Goal: Information Seeking & Learning: Find specific fact

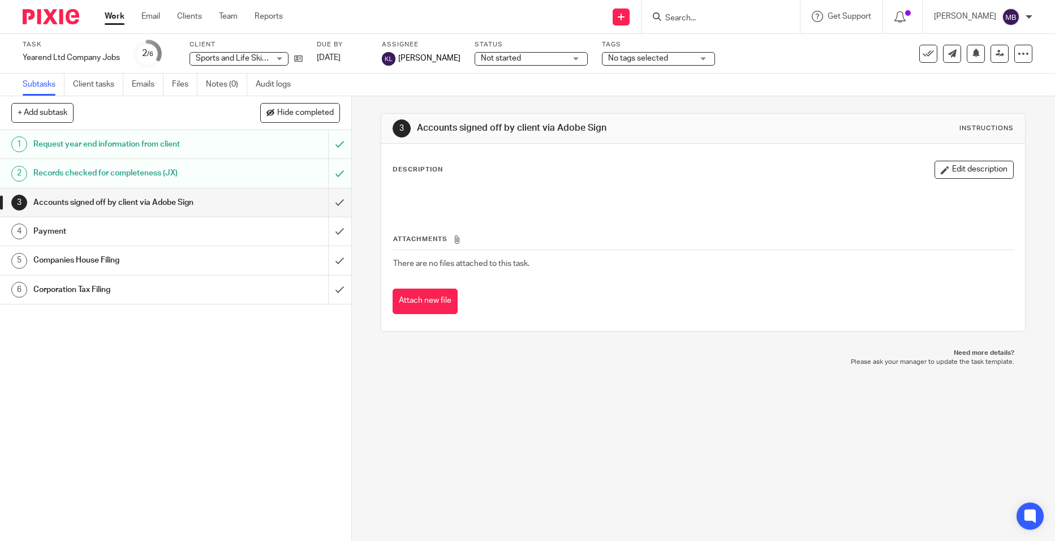
click at [747, 20] on input "Search" at bounding box center [715, 19] width 102 height 10
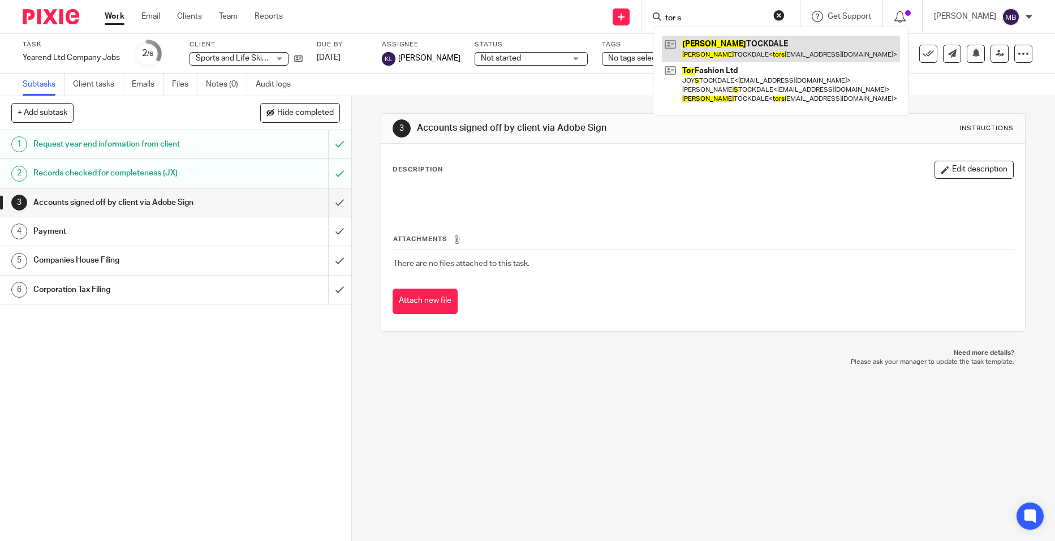
type input "tor s"
click at [748, 36] on link at bounding box center [781, 49] width 238 height 26
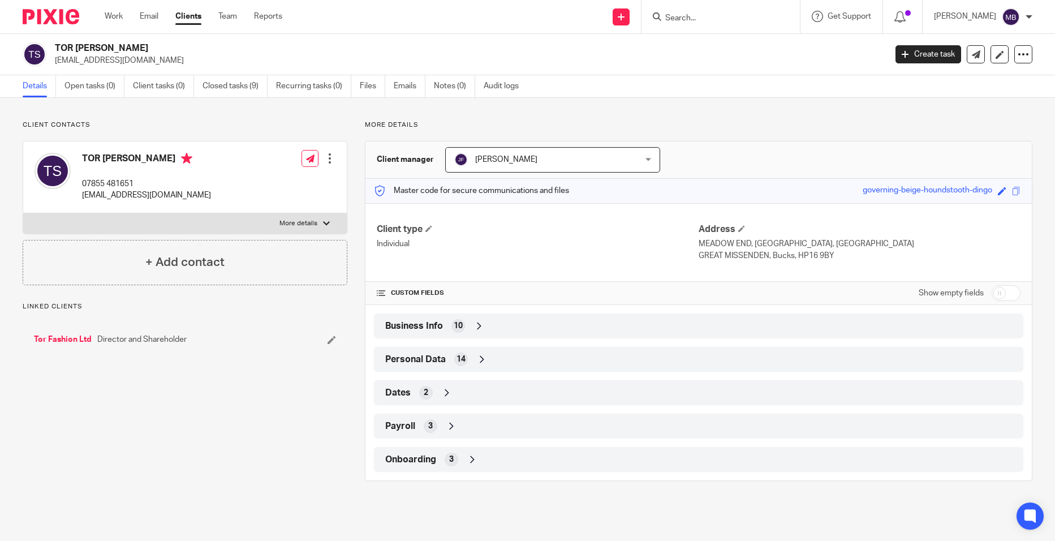
click at [467, 355] on div "Personal Data 14" at bounding box center [698, 358] width 632 height 19
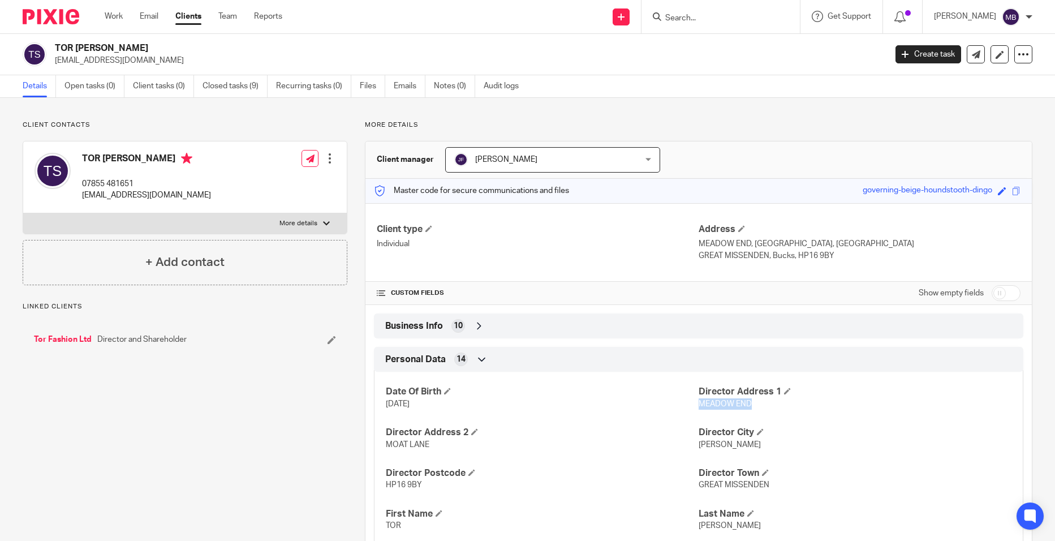
click at [698, 405] on p "MEADOW END" at bounding box center [854, 403] width 313 height 11
copy span "MEADOW END"
click at [560, 456] on div "Date Of Birth 3 Sep 1976 Director Address 1 MEADOW END Director Address 2 MOAT …" at bounding box center [698, 515] width 649 height 305
drag, startPoint x: 392, startPoint y: 452, endPoint x: 369, endPoint y: 450, distance: 23.2
click at [369, 450] on div "Personal Data 14 Date Of Birth 3 Sep 1976 Director Address 1 MEADOW END Directo…" at bounding box center [698, 507] width 666 height 321
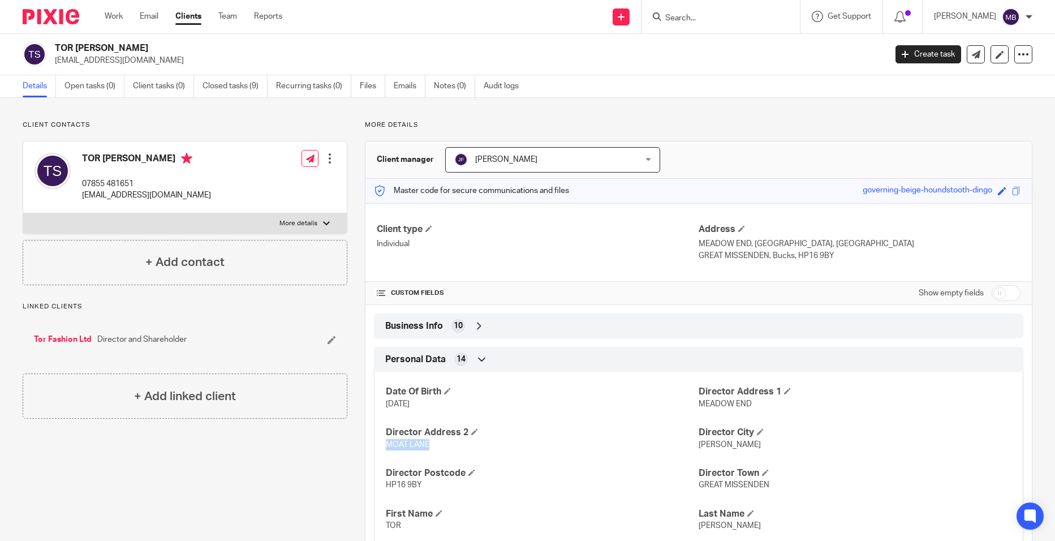
drag, startPoint x: 369, startPoint y: 450, endPoint x: 394, endPoint y: 445, distance: 25.5
copy span "MOAT LANE"
drag, startPoint x: 756, startPoint y: 447, endPoint x: 693, endPoint y: 447, distance: 62.2
click at [698, 447] on p "PRESTWOOD" at bounding box center [854, 444] width 313 height 11
copy span "PRESTWOOD"
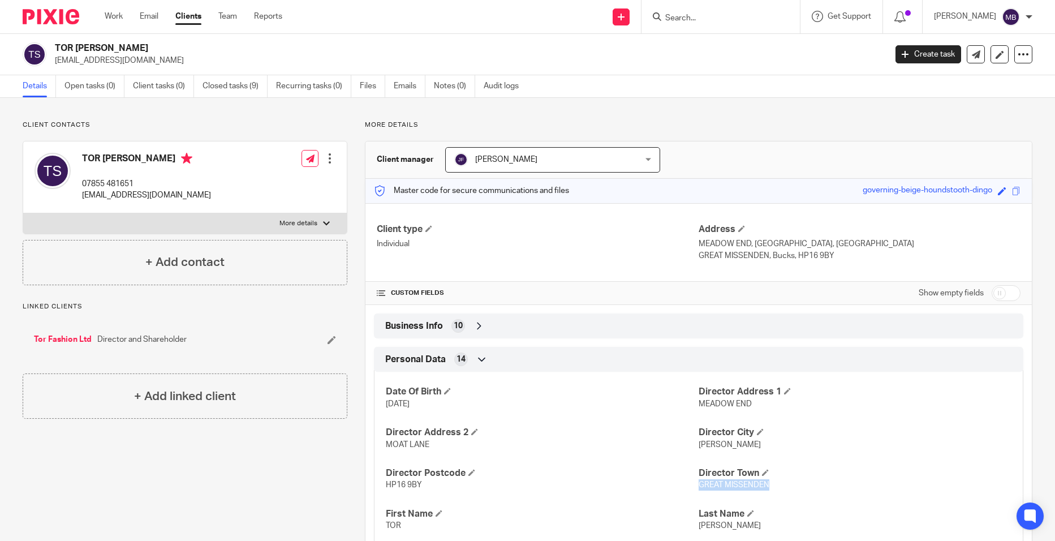
drag, startPoint x: 791, startPoint y: 481, endPoint x: 693, endPoint y: 486, distance: 98.5
click at [698, 486] on p "GREAT MISSENDEN" at bounding box center [854, 484] width 313 height 11
copy span "GREAT MISSENDEN"
drag, startPoint x: 439, startPoint y: 491, endPoint x: 381, endPoint y: 486, distance: 59.0
click at [381, 486] on div "Date Of Birth 3 Sep 1976 Director Address 1 MEADOW END Director Address 2 MOAT …" at bounding box center [698, 515] width 649 height 305
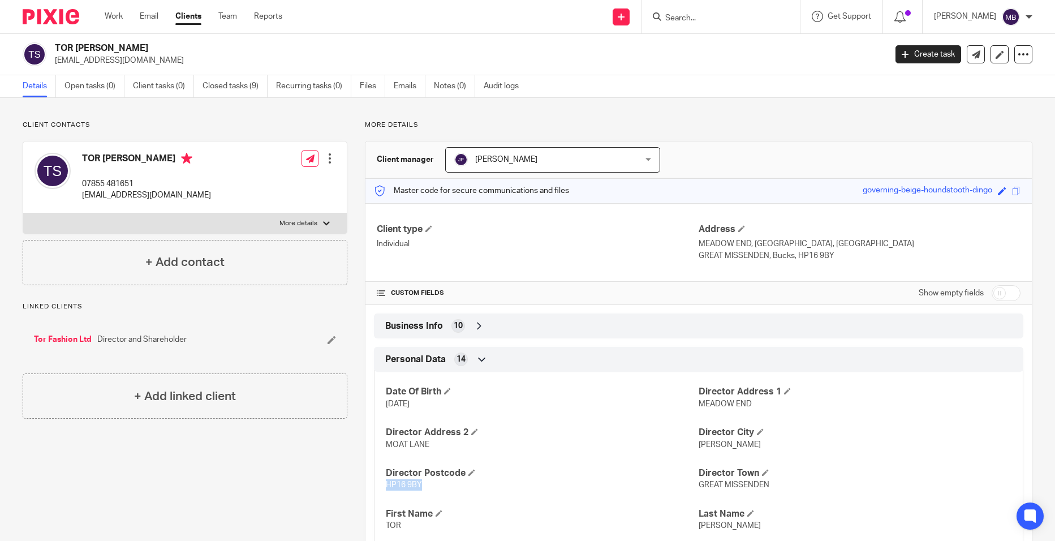
drag, startPoint x: 381, startPoint y: 486, endPoint x: 386, endPoint y: 483, distance: 6.1
copy span "HP16 9BY"
click at [762, 5] on div at bounding box center [720, 16] width 158 height 33
click at [736, 18] on input "Search" at bounding box center [715, 19] width 102 height 10
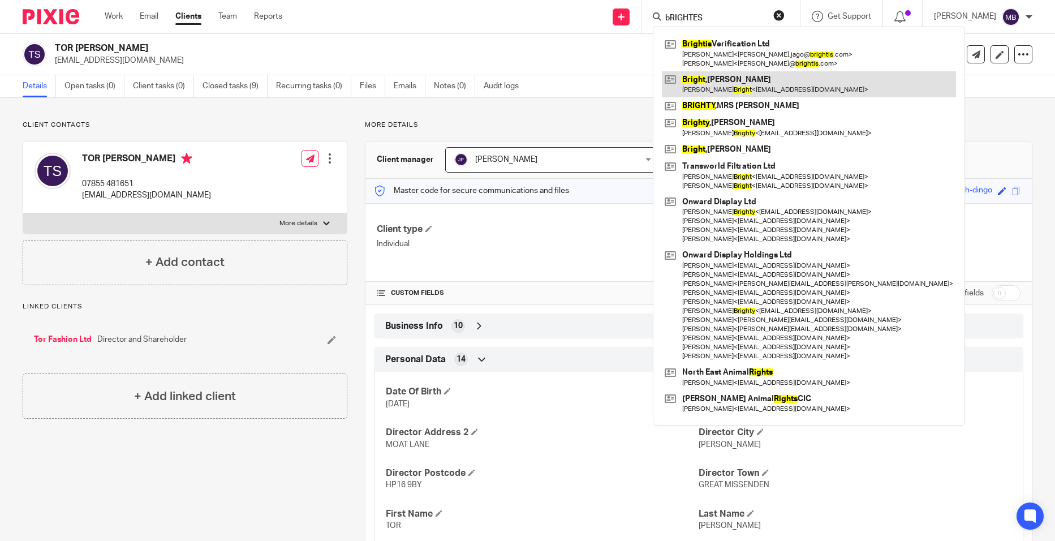
type input "bRIGHTES"
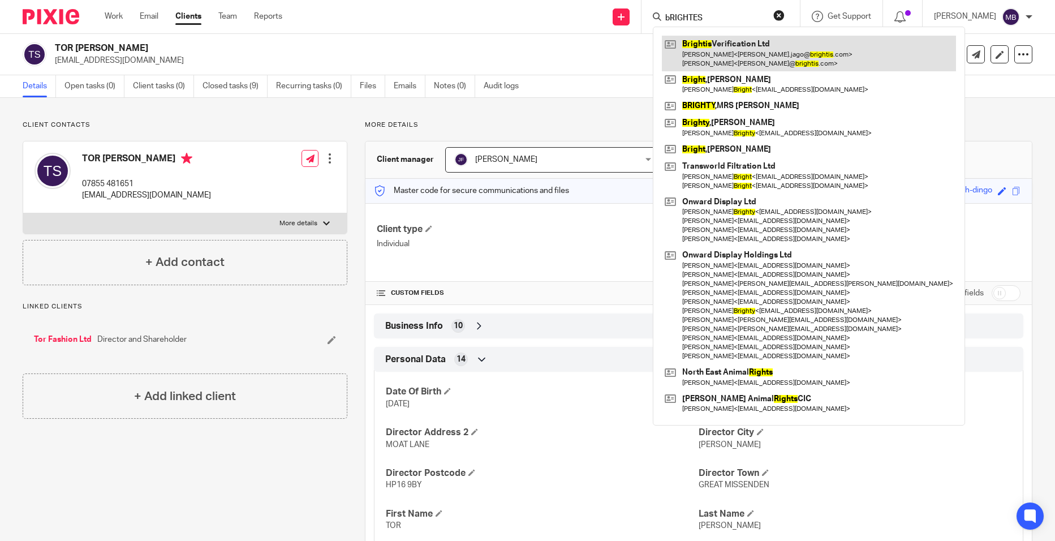
click at [736, 47] on link at bounding box center [809, 53] width 294 height 35
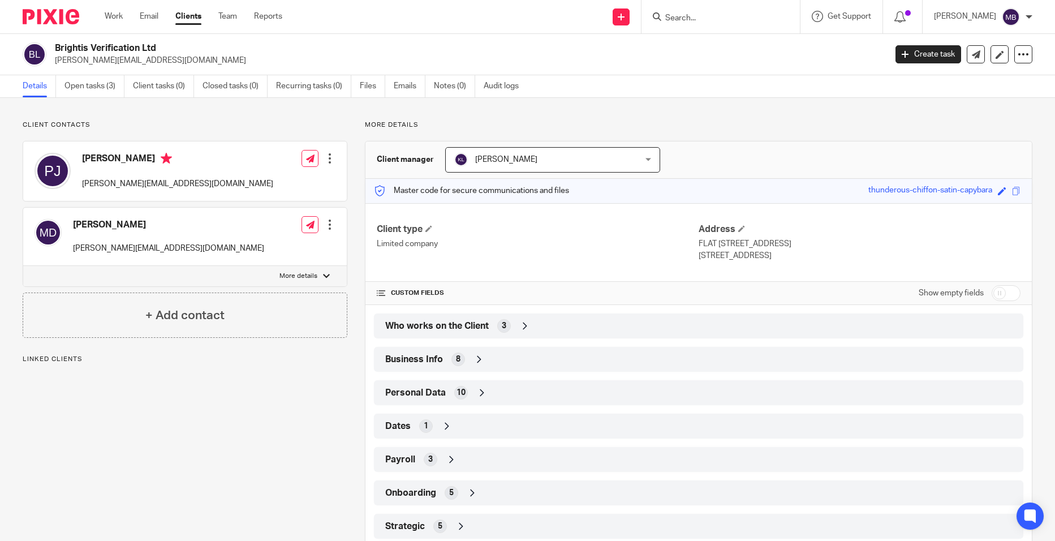
click at [521, 333] on div "Who works on the Client 3" at bounding box center [698, 325] width 632 height 19
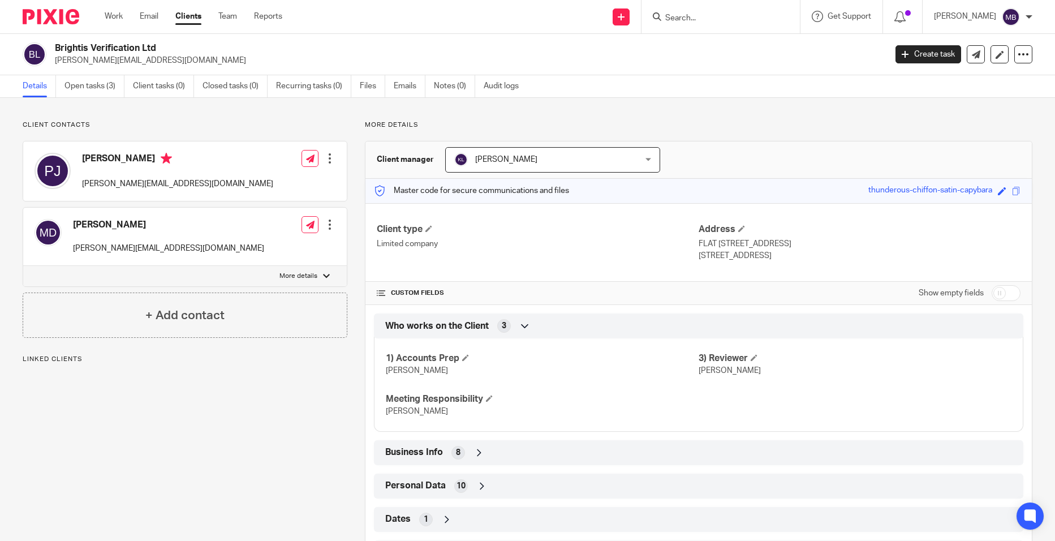
click at [524, 329] on icon at bounding box center [524, 325] width 11 height 11
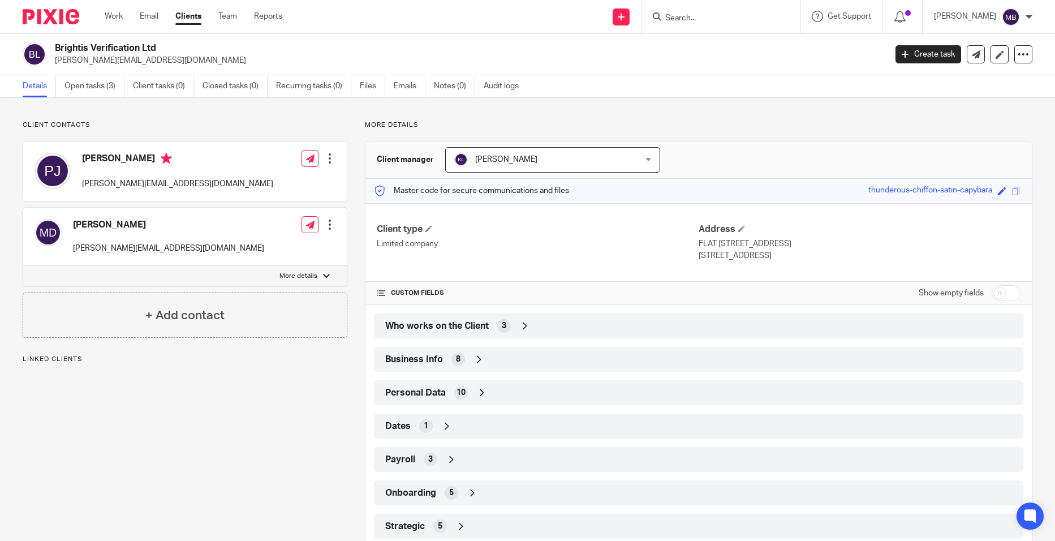
click at [505, 351] on div "Business Info 8" at bounding box center [698, 358] width 632 height 19
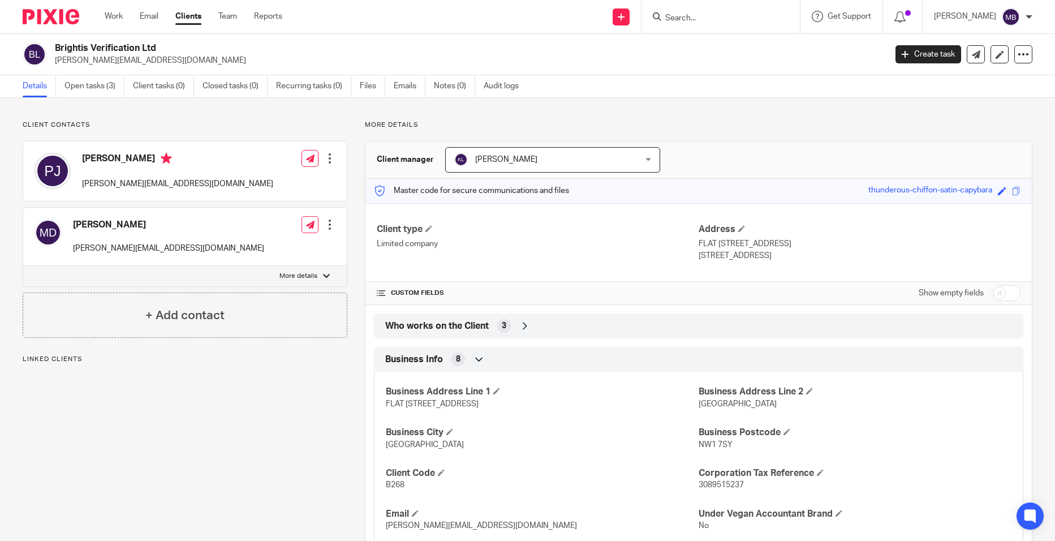
click at [505, 351] on div "Business Info 8" at bounding box center [698, 358] width 632 height 19
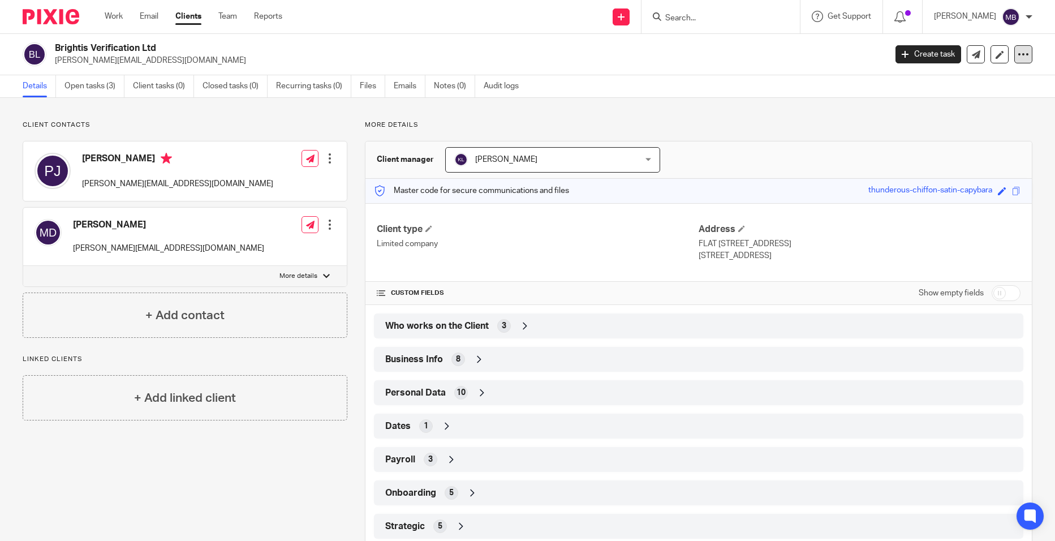
click at [1014, 61] on div at bounding box center [1023, 54] width 18 height 18
click at [987, 81] on link "Update from Companies House" at bounding box center [952, 83] width 125 height 16
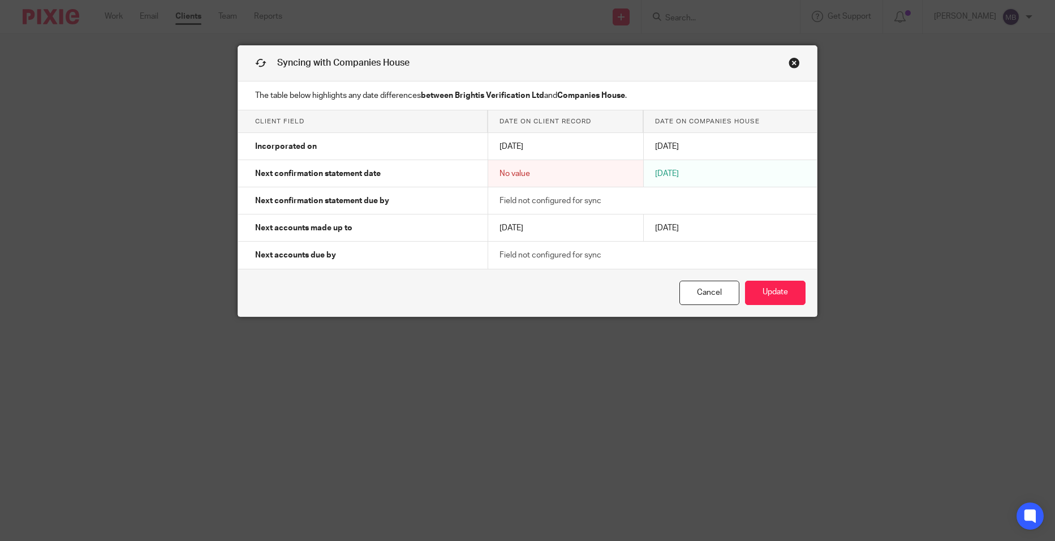
click at [794, 71] on link "Close this dialog window" at bounding box center [793, 64] width 11 height 15
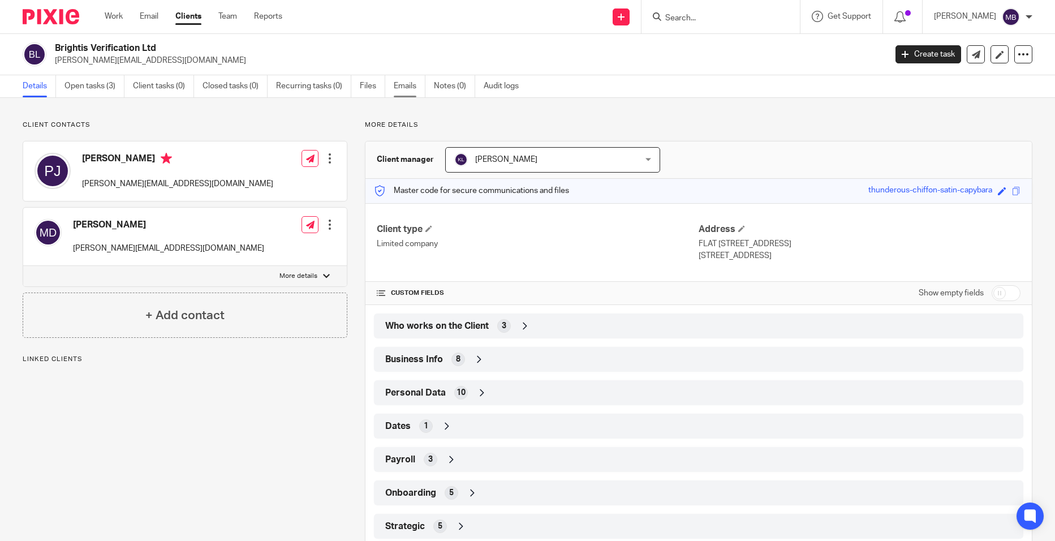
click at [401, 93] on link "Emails" at bounding box center [410, 86] width 32 height 22
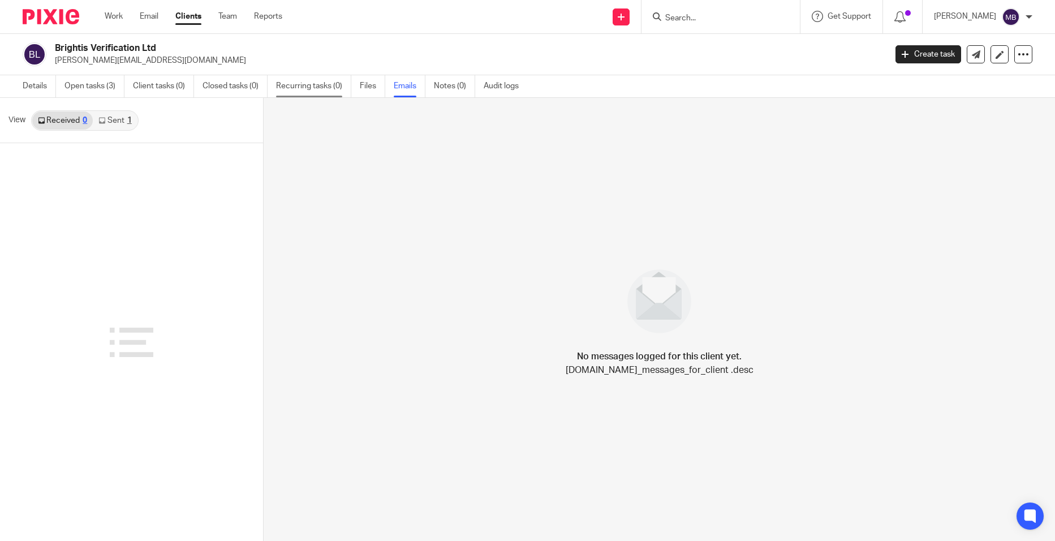
drag, startPoint x: 408, startPoint y: 84, endPoint x: 349, endPoint y: 90, distance: 58.5
click at [408, 84] on link "Emails" at bounding box center [410, 86] width 32 height 22
click at [110, 123] on link "Sent 1" at bounding box center [115, 120] width 44 height 18
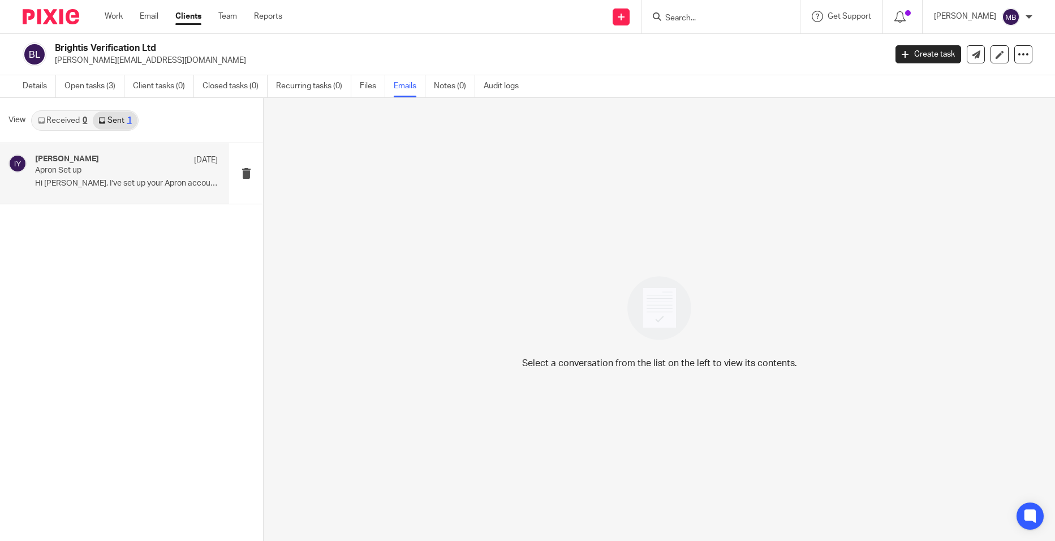
click at [96, 150] on div "Isaac Young 11 Sep Apron Set up Hi Paula, I've set up your Apron account and..." at bounding box center [114, 173] width 229 height 61
